Goal: Task Accomplishment & Management: Manage account settings

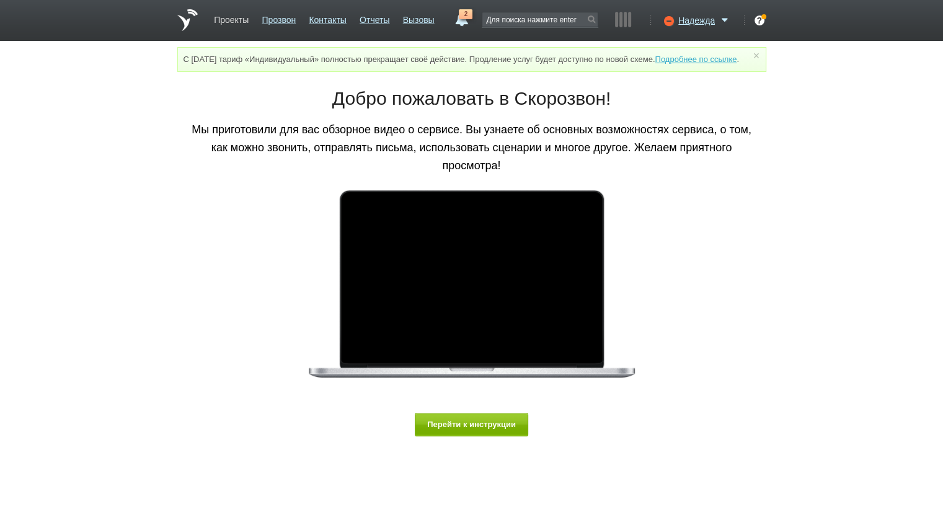
click at [233, 23] on link "Проекты" at bounding box center [231, 18] width 35 height 18
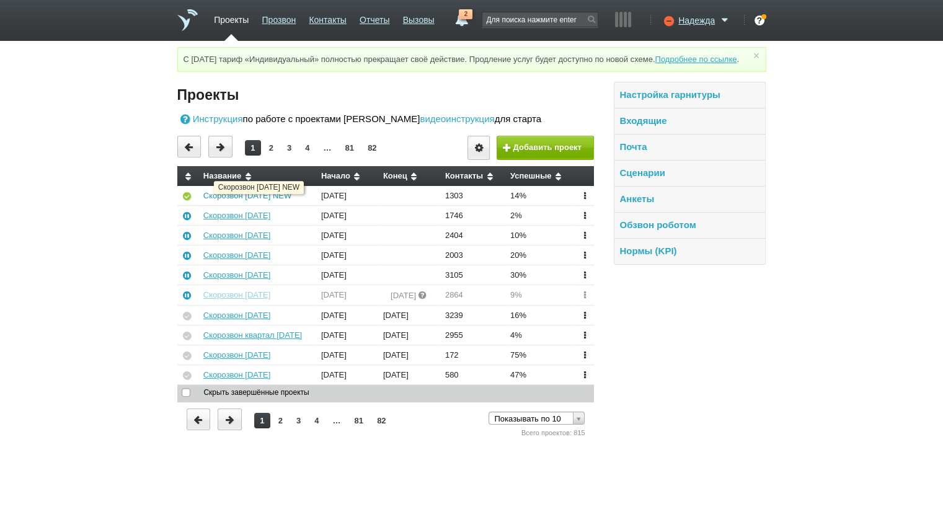
click at [226, 200] on link "Скорозвон [DATE] NEW" at bounding box center [247, 195] width 88 height 9
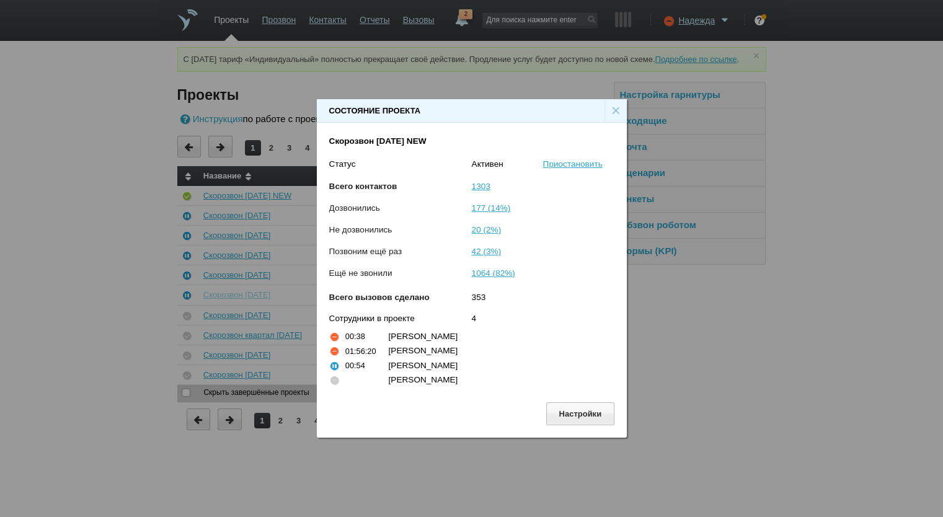
click at [616, 109] on div "×" at bounding box center [616, 111] width 22 height 24
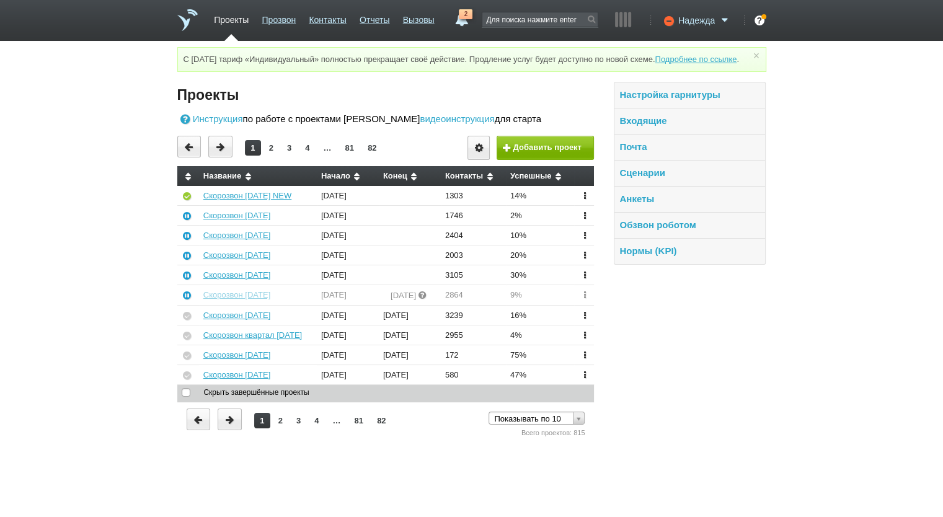
click at [679, 16] on span "Надежда" at bounding box center [696, 20] width 37 height 12
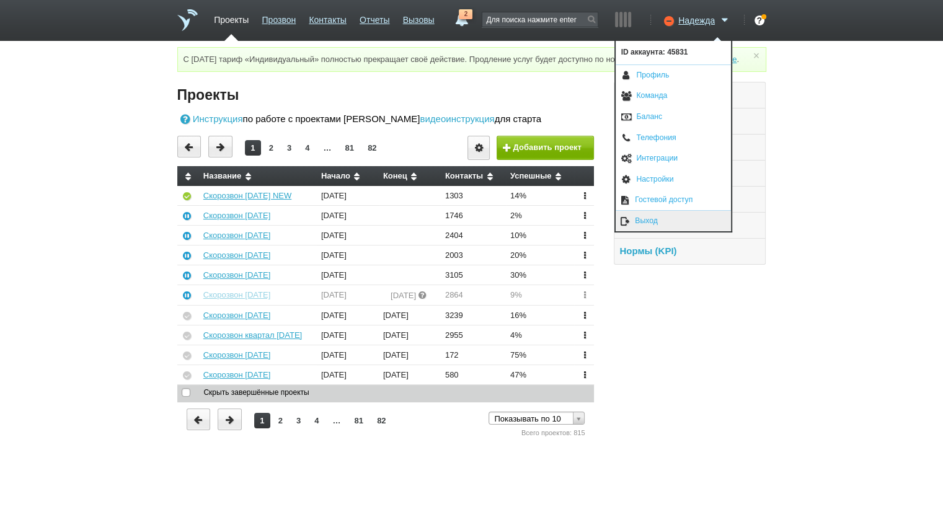
click at [667, 225] on link "Выход" at bounding box center [673, 221] width 115 height 20
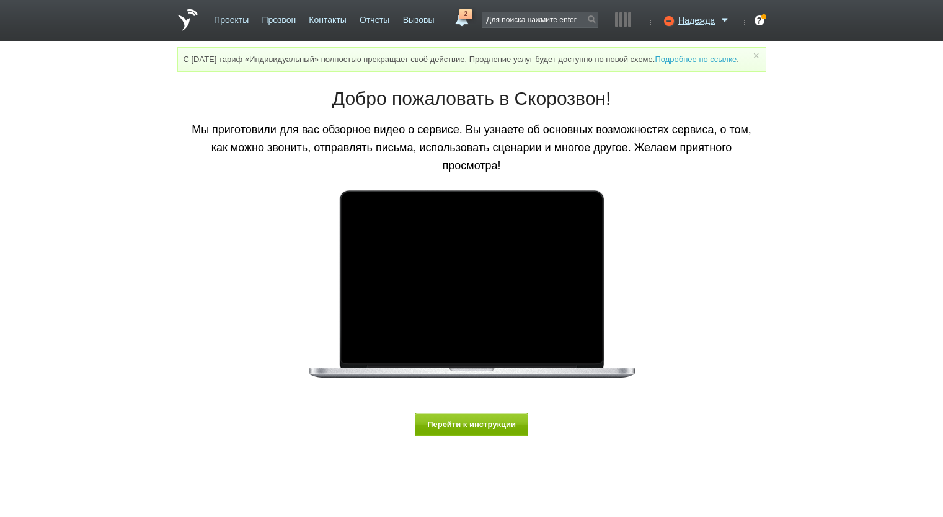
click at [226, 20] on link "Проекты" at bounding box center [231, 18] width 35 height 18
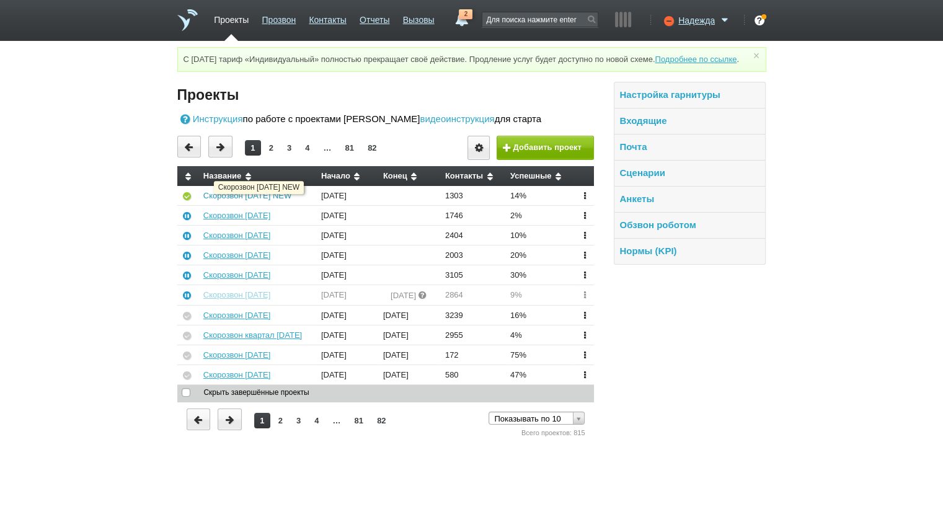
click at [256, 200] on link "Скорозвон [DATE] NEW" at bounding box center [247, 195] width 88 height 9
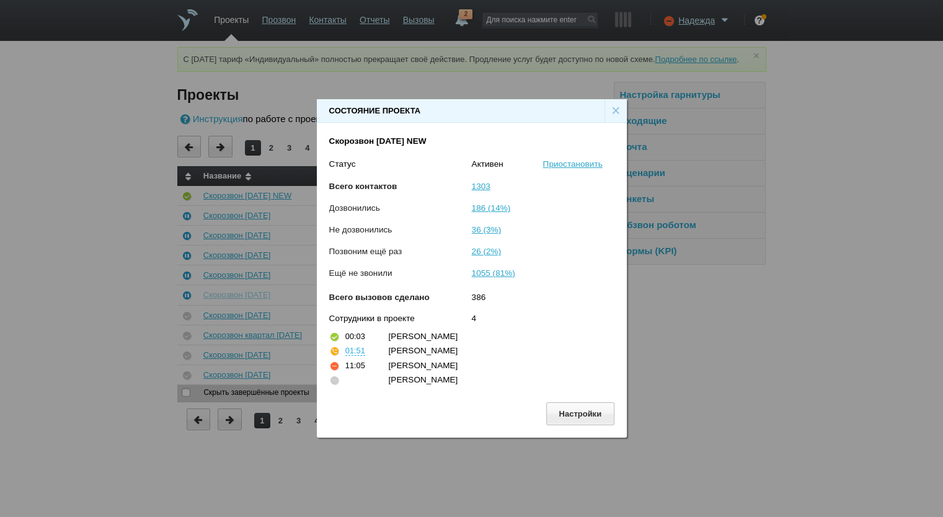
click at [613, 102] on div "×" at bounding box center [616, 111] width 22 height 24
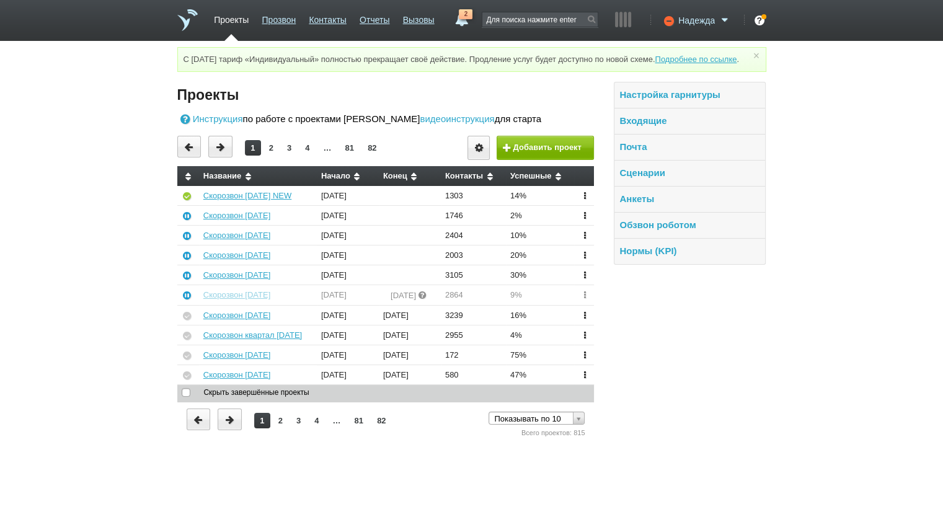
click at [695, 16] on span "Надежда" at bounding box center [696, 20] width 37 height 12
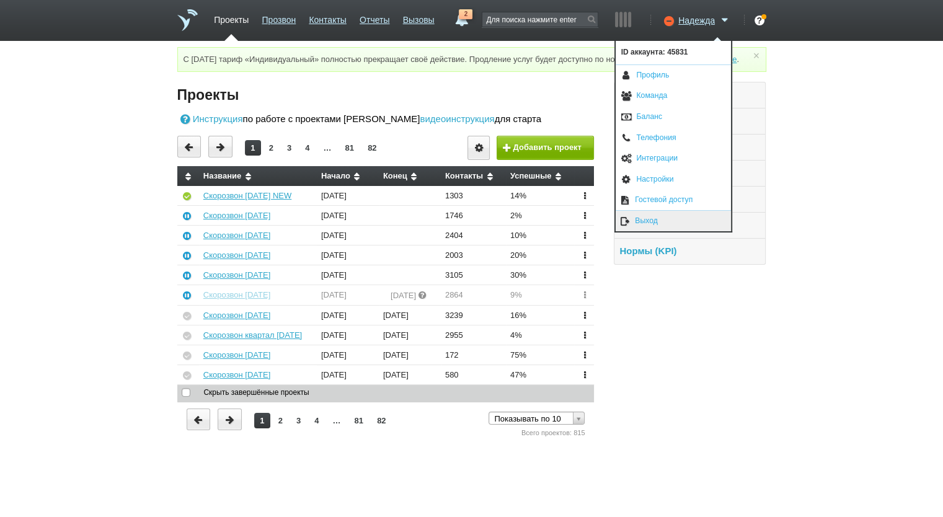
click at [651, 211] on link "Выход" at bounding box center [673, 221] width 115 height 20
